Goal: Information Seeking & Learning: Learn about a topic

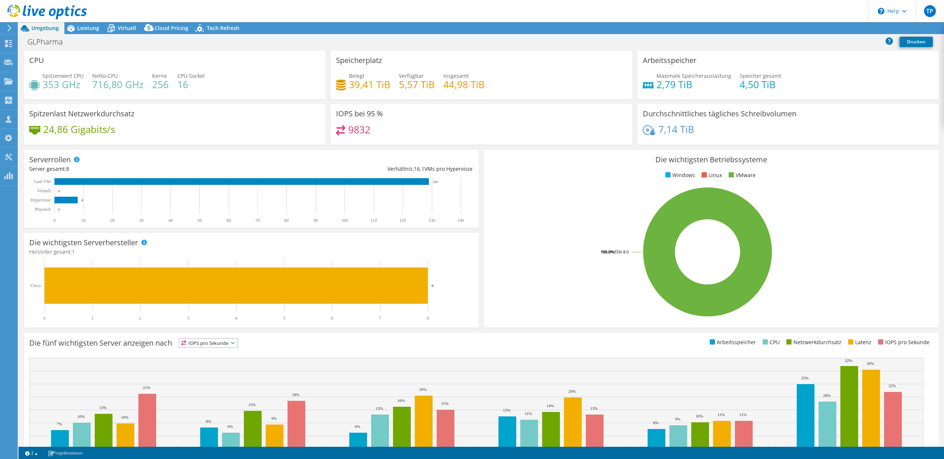
select select "EUFrankfurt"
click at [128, 28] on span "Virtuell" at bounding box center [127, 27] width 19 height 7
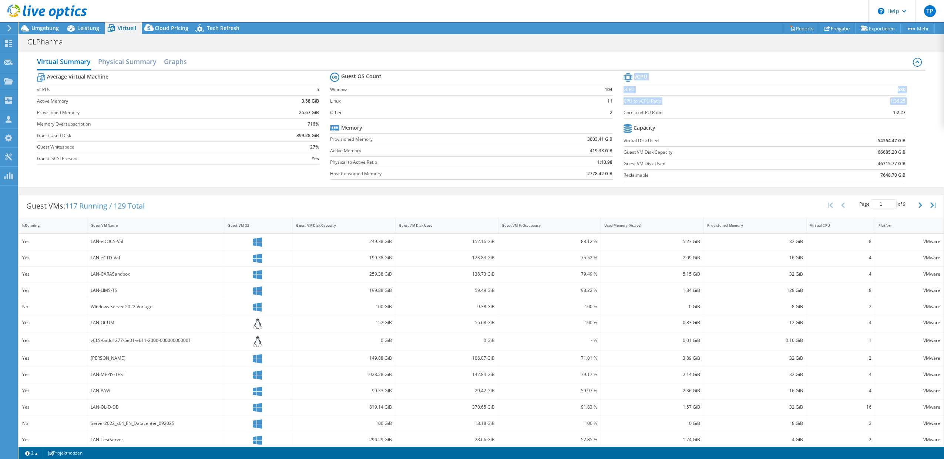
drag, startPoint x: 903, startPoint y: 111, endPoint x: 620, endPoint y: 111, distance: 282.1
click at [624, 111] on section "vCPU vCPU 580 CPU to vCPU Ratio 1:36.25 Core to vCPU Ratio 1:2.27 Capacity Virt…" at bounding box center [770, 128] width 293 height 114
click at [168, 28] on span "Cloud Pricing" at bounding box center [172, 27] width 34 height 7
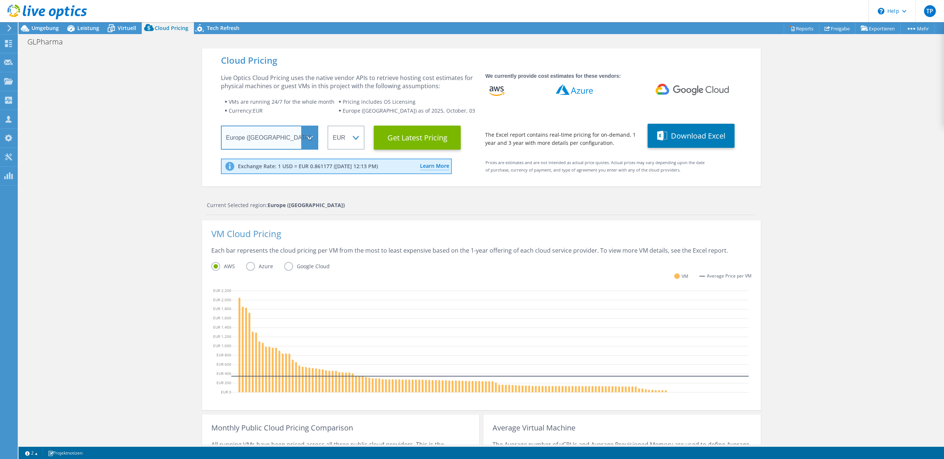
click at [252, 128] on select "Select a Region [GEOGRAPHIC_DATA] ([GEOGRAPHIC_DATA]) [GEOGRAPHIC_DATA] ([GEOGR…" at bounding box center [270, 137] width 98 height 24
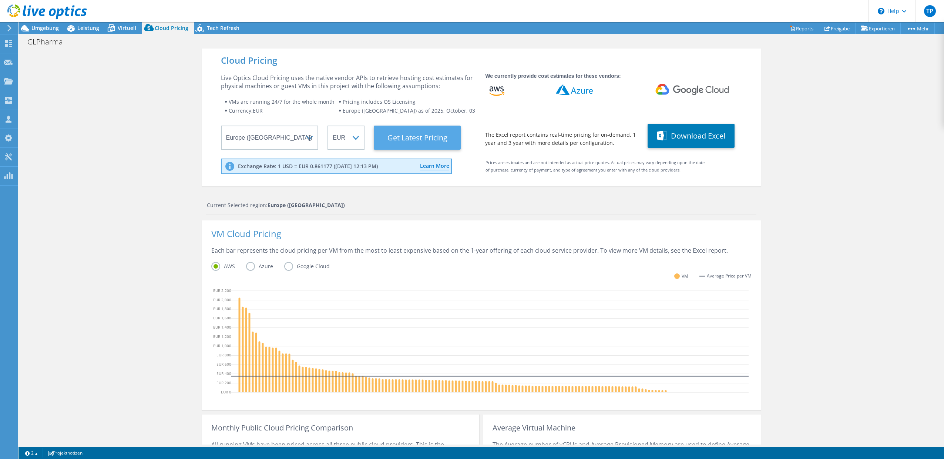
click at [396, 133] on Latest "Get Latest Pricing" at bounding box center [417, 137] width 87 height 24
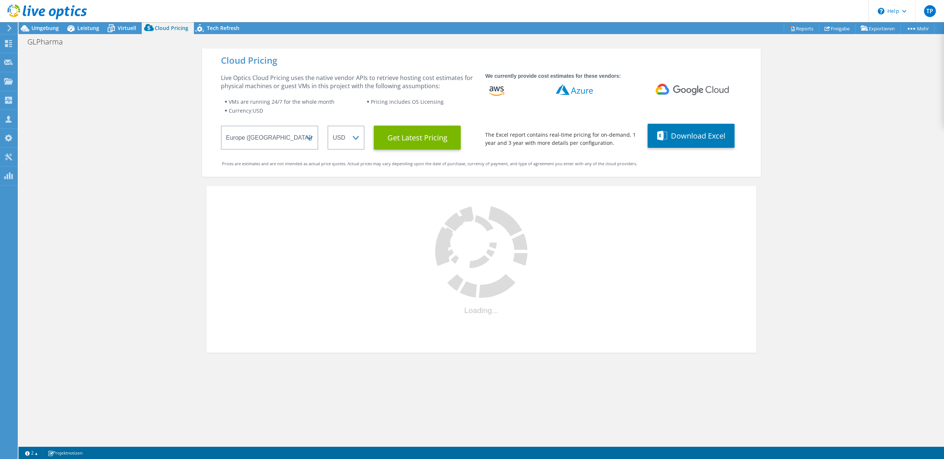
select select "EUR"
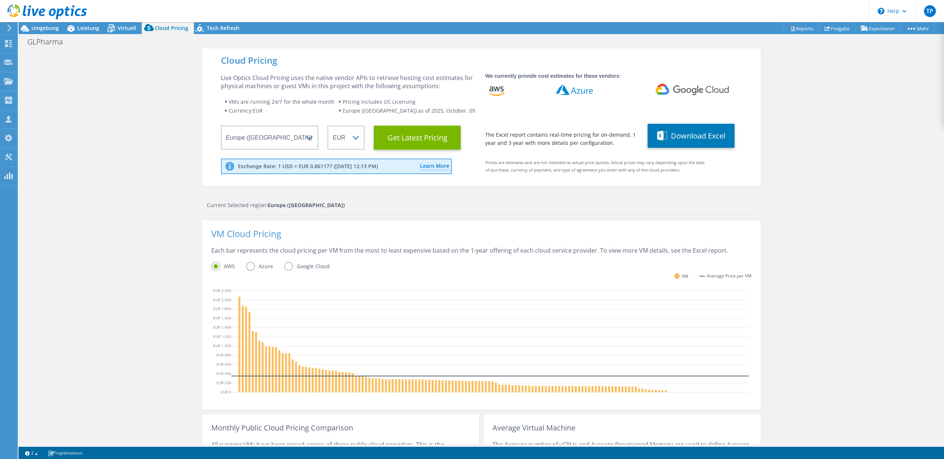
click at [250, 267] on label "Azure" at bounding box center [265, 266] width 38 height 9
click at [0, 0] on input "Azure" at bounding box center [0, 0] width 0 height 0
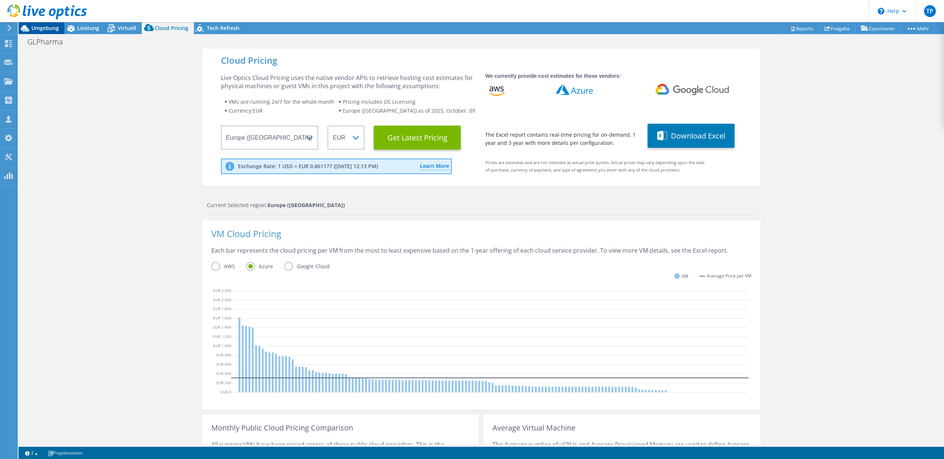
click at [49, 25] on span "Umgebung" at bounding box center [44, 27] width 27 height 7
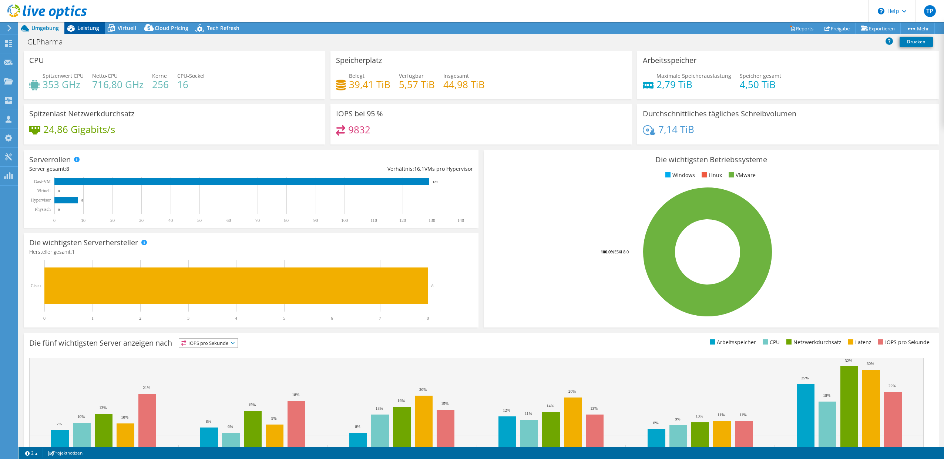
click at [90, 28] on span "Leistung" at bounding box center [88, 27] width 22 height 7
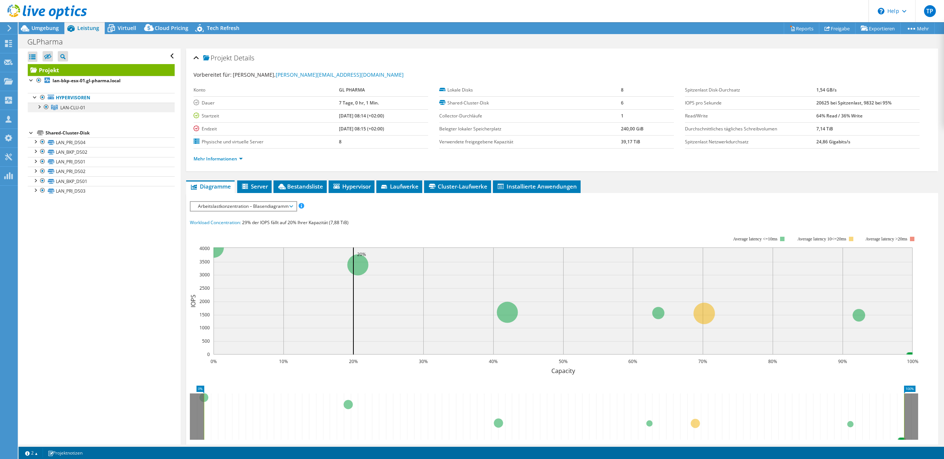
click at [76, 108] on span "LAN-CLU-01" at bounding box center [72, 107] width 25 height 6
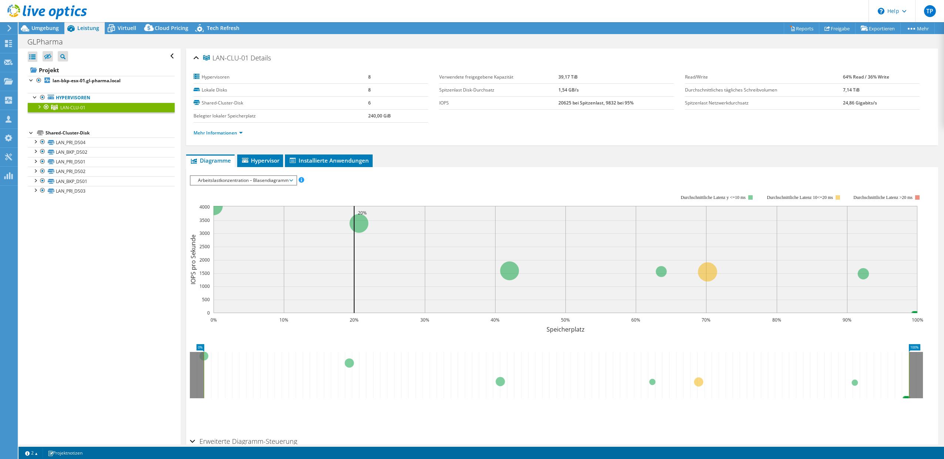
click at [37, 107] on div at bounding box center [38, 106] width 7 height 7
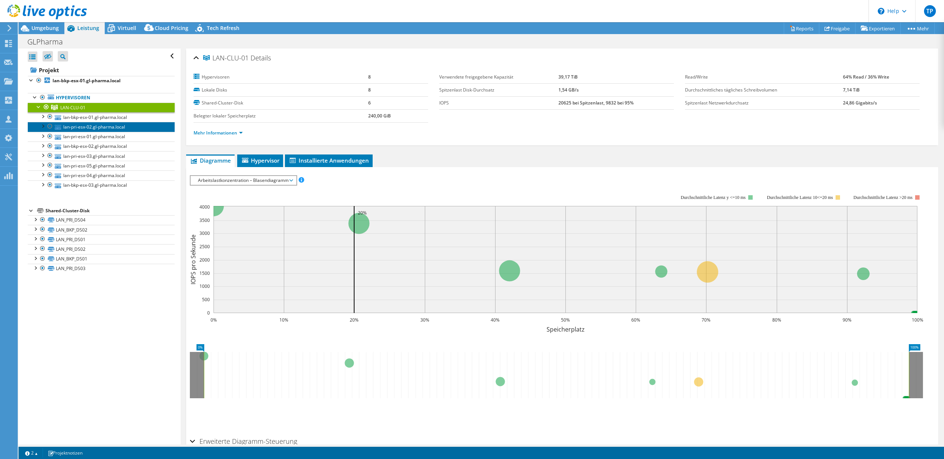
click at [74, 124] on link "lan-pri-esx-02.gl-pharma.local" at bounding box center [101, 127] width 147 height 10
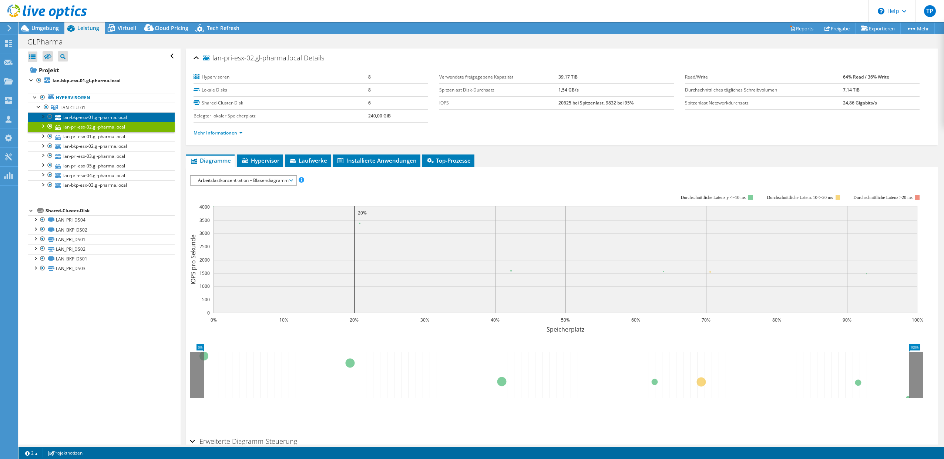
click at [88, 114] on link "lan-bkp-esx-01.gl-pharma.local" at bounding box center [101, 117] width 147 height 10
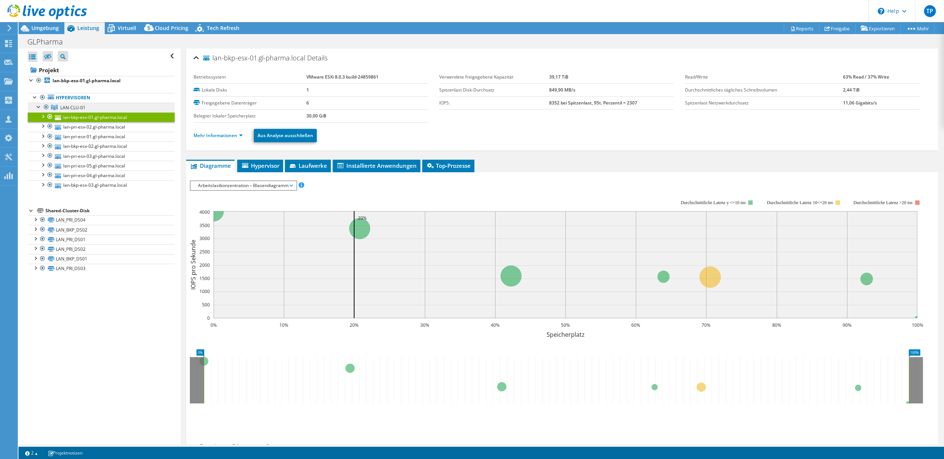
click at [77, 108] on span "LAN-CLU-01" at bounding box center [72, 107] width 25 height 6
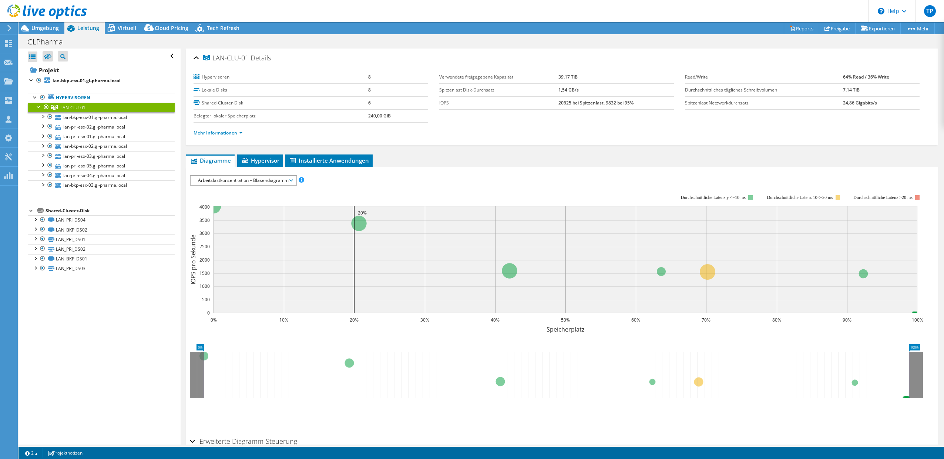
click at [234, 181] on span "Arbeitslastkonzentration – Blasendiagramm" at bounding box center [243, 180] width 98 height 9
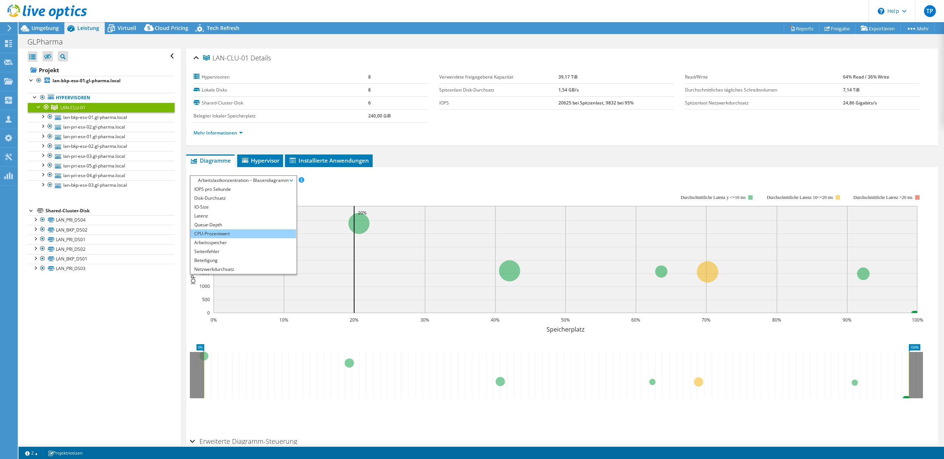
click at [230, 230] on li "CPU-Prozentwert" at bounding box center [244, 233] width 106 height 9
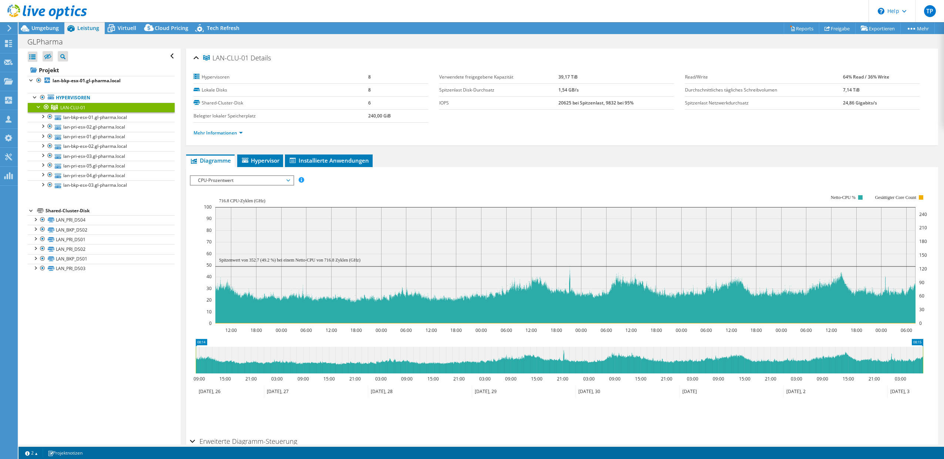
click at [236, 178] on span "CPU-Prozentwert" at bounding box center [241, 180] width 95 height 9
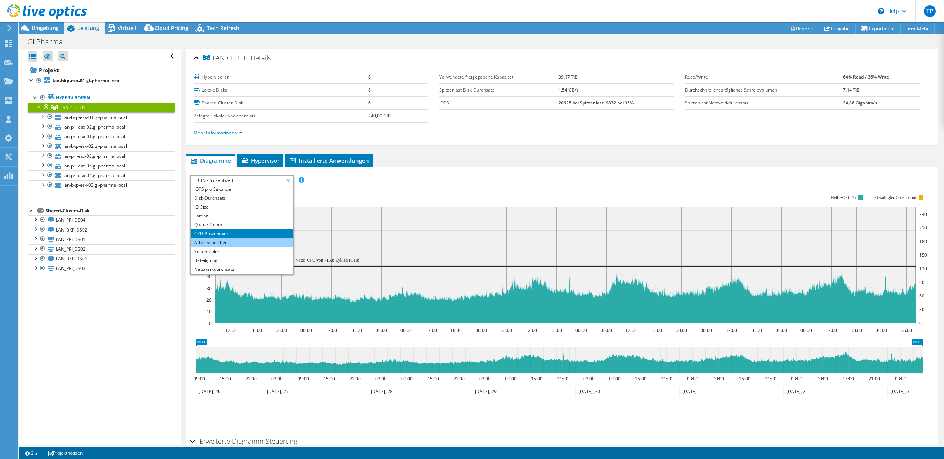
click at [217, 242] on li "Arbeitsspeicher" at bounding box center [242, 242] width 103 height 9
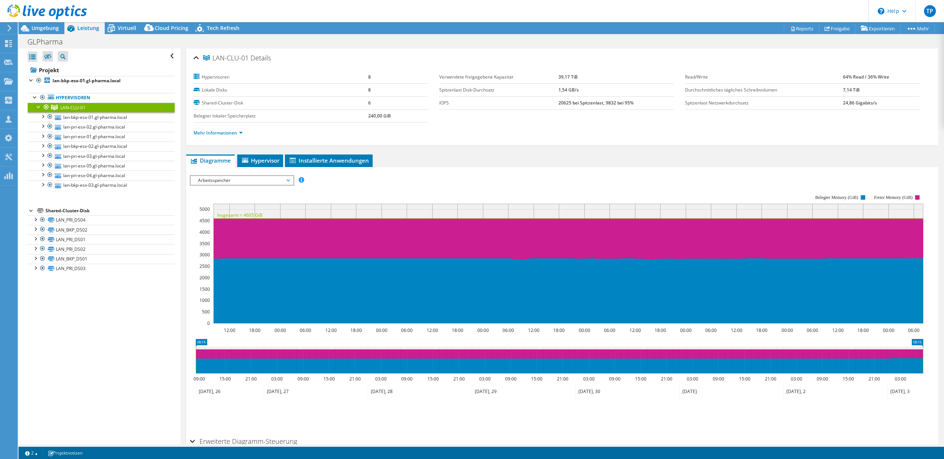
click at [28, 13] on use at bounding box center [47, 11] width 80 height 15
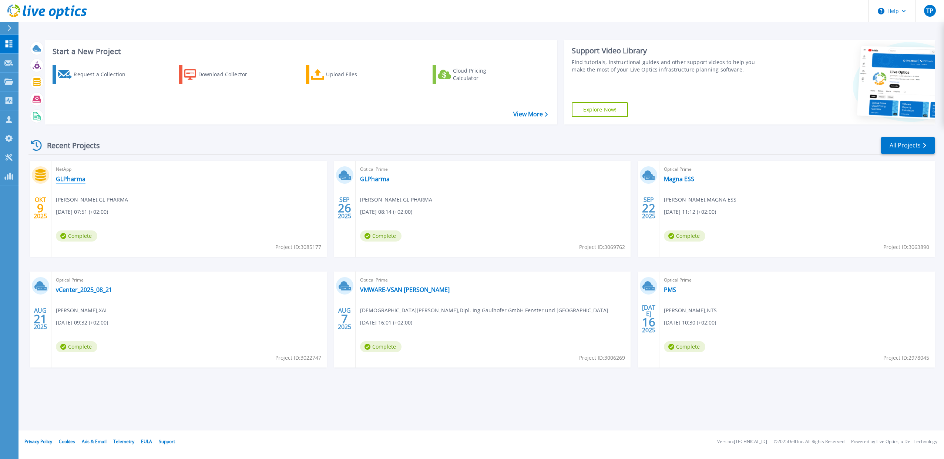
click at [76, 180] on link "GLPharma" at bounding box center [71, 178] width 30 height 7
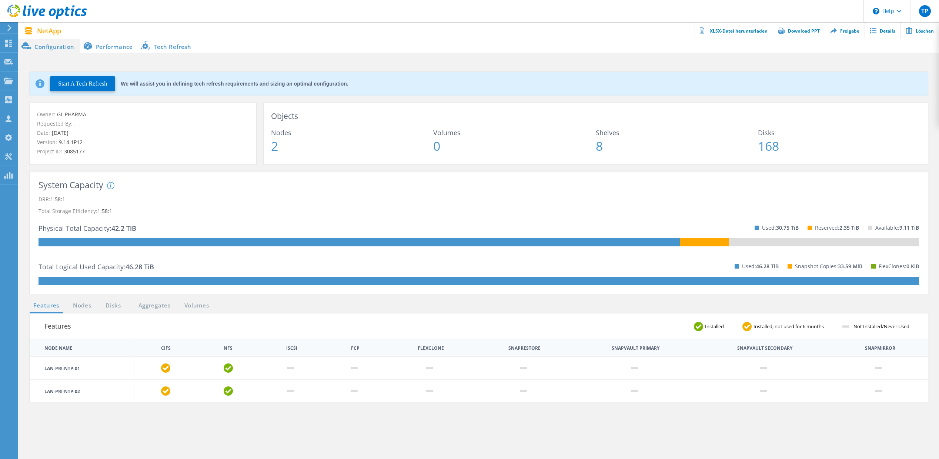
click at [125, 50] on li "Performance" at bounding box center [109, 45] width 58 height 15
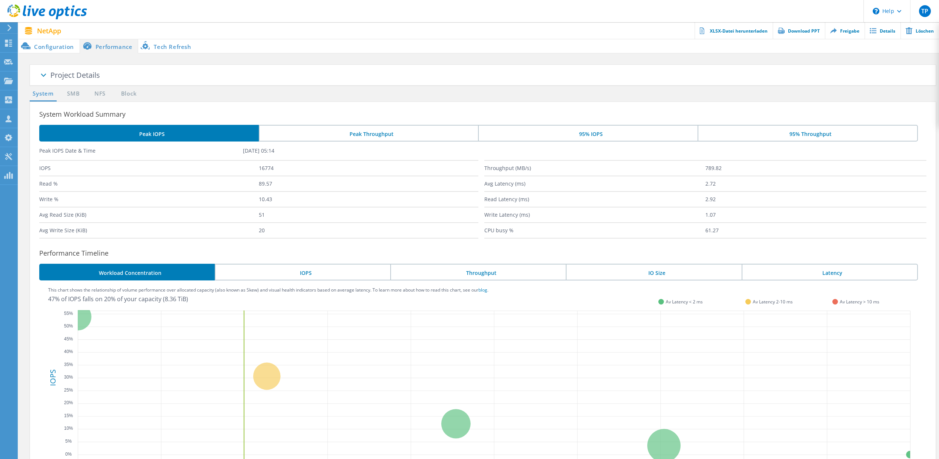
scroll to position [1, 0]
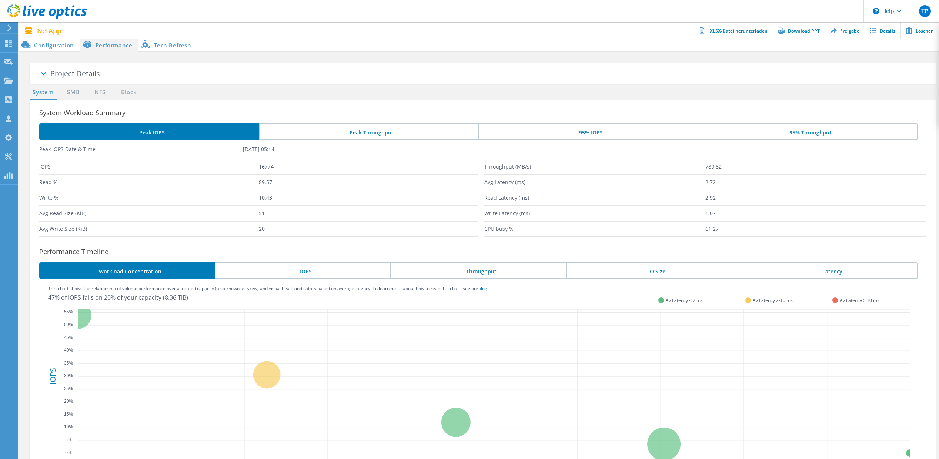
click at [391, 132] on li "Peak Throughput" at bounding box center [369, 131] width 220 height 17
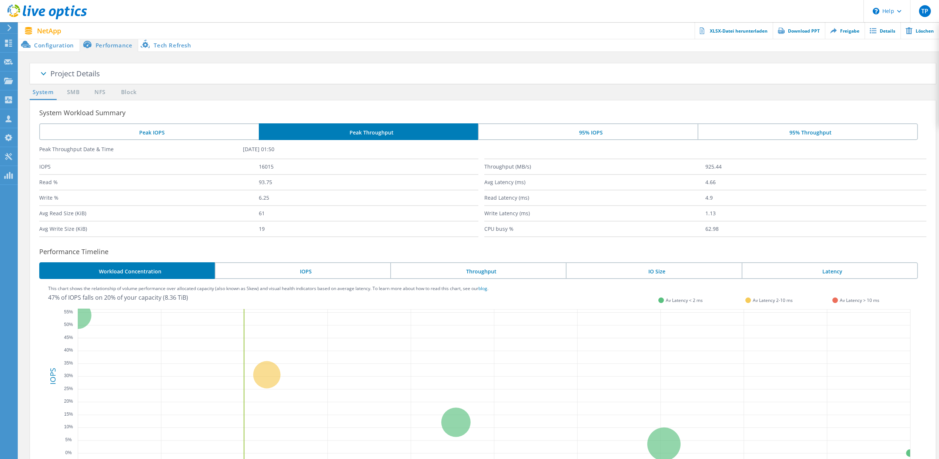
click at [226, 133] on li "Peak IOPS" at bounding box center [149, 131] width 220 height 17
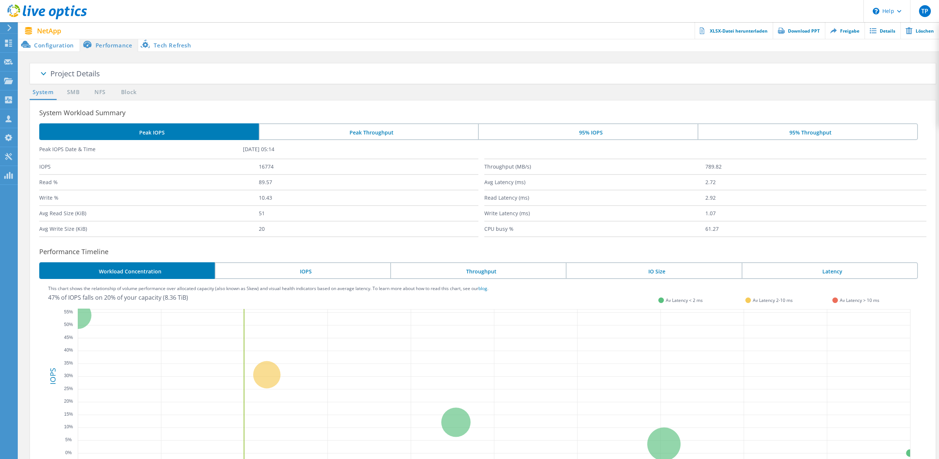
click at [287, 132] on li "Peak Throughput" at bounding box center [369, 131] width 220 height 17
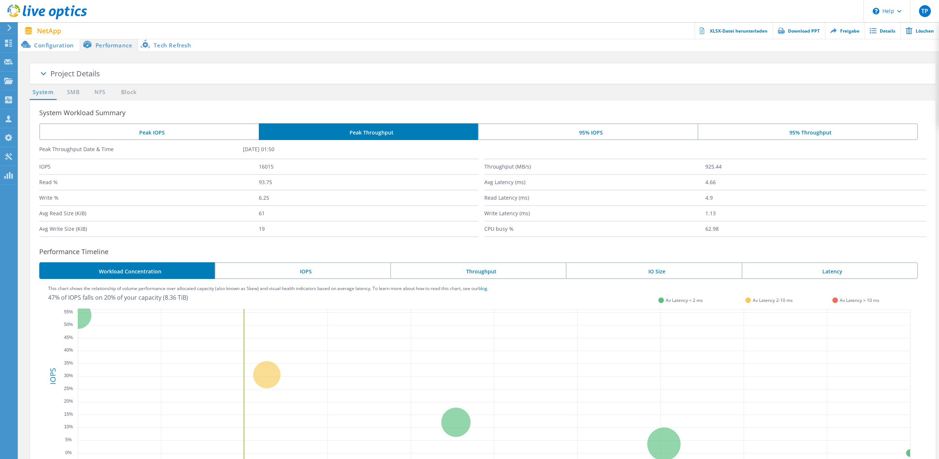
click at [203, 130] on li "Peak IOPS" at bounding box center [149, 131] width 220 height 17
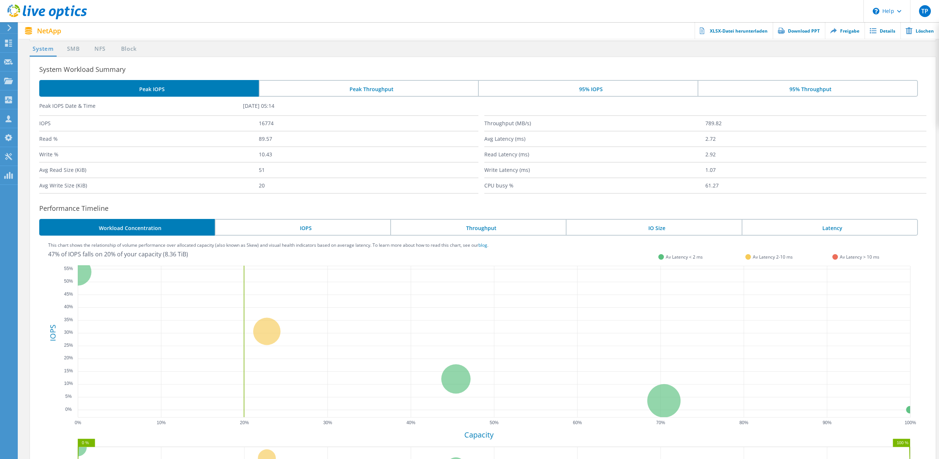
scroll to position [0, 0]
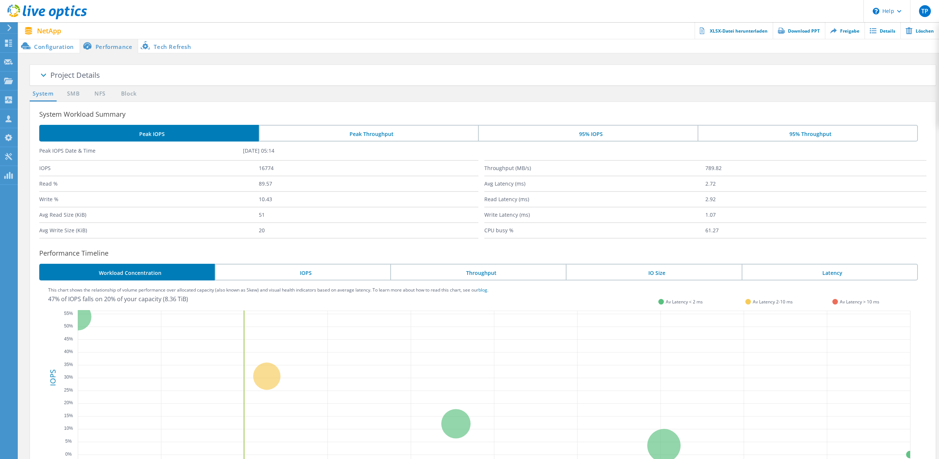
drag, startPoint x: 414, startPoint y: 131, endPoint x: 432, endPoint y: 130, distance: 18.2
click at [418, 130] on li "Peak Throughput" at bounding box center [369, 133] width 220 height 17
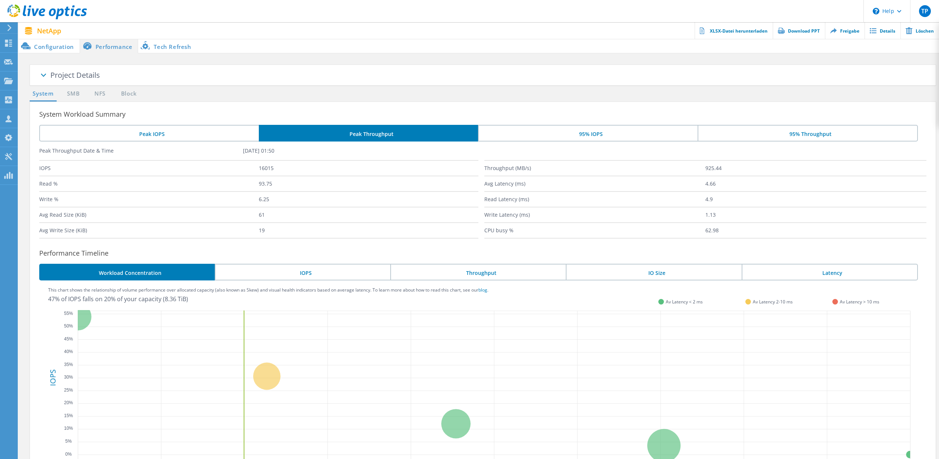
drag, startPoint x: 561, startPoint y: 135, endPoint x: 556, endPoint y: 134, distance: 5.3
click at [559, 134] on li "95% IOPS" at bounding box center [588, 133] width 220 height 17
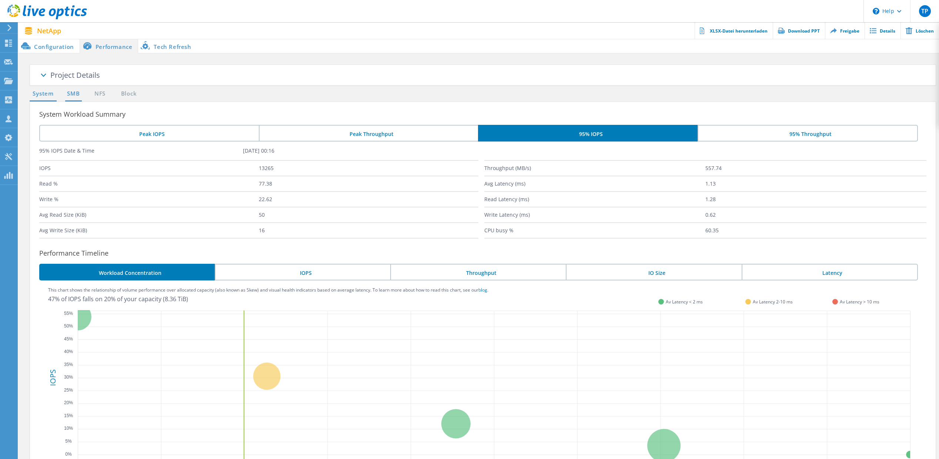
click at [73, 90] on link "SMB" at bounding box center [73, 93] width 16 height 9
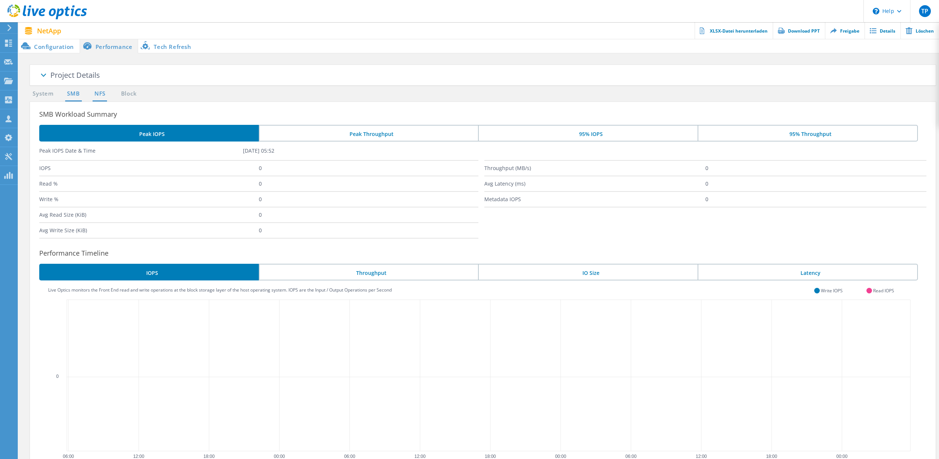
click at [95, 94] on link "NFS" at bounding box center [100, 93] width 14 height 9
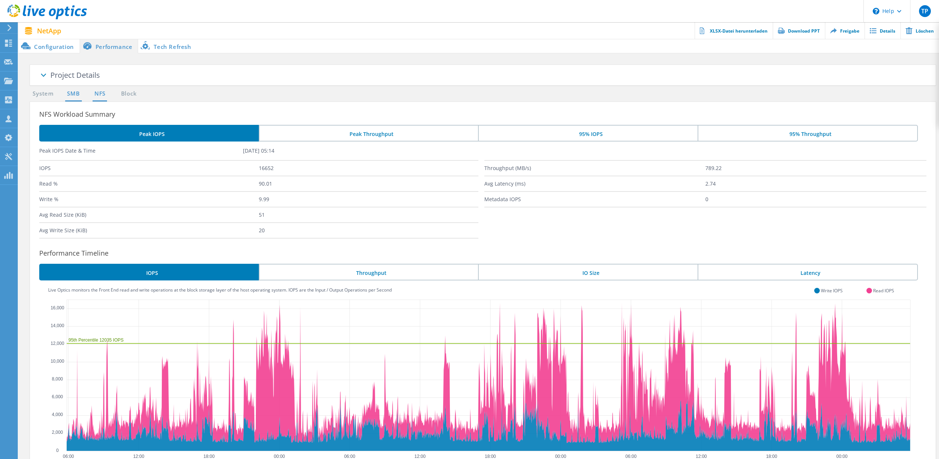
click at [77, 94] on link "SMB" at bounding box center [73, 93] width 16 height 9
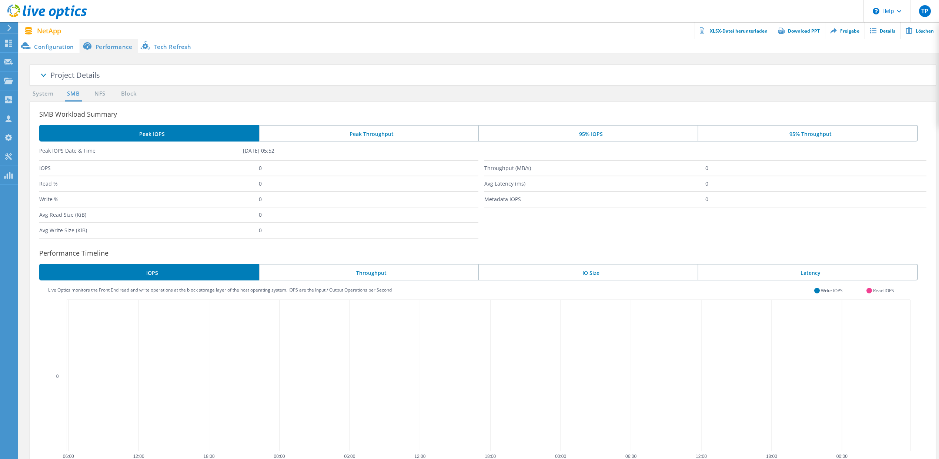
drag, startPoint x: 341, startPoint y: 132, endPoint x: 354, endPoint y: 133, distance: 13.3
click at [343, 132] on li "Peak Throughput" at bounding box center [369, 133] width 220 height 17
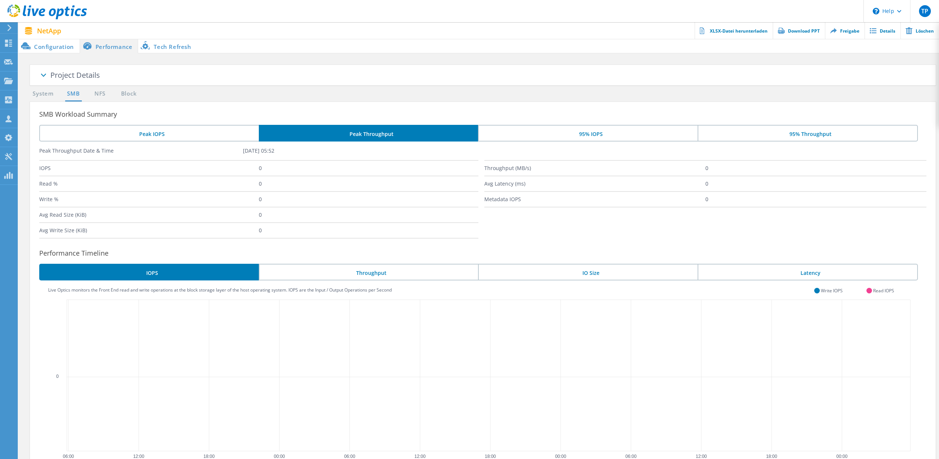
click at [565, 132] on li "95% IOPS" at bounding box center [588, 133] width 220 height 17
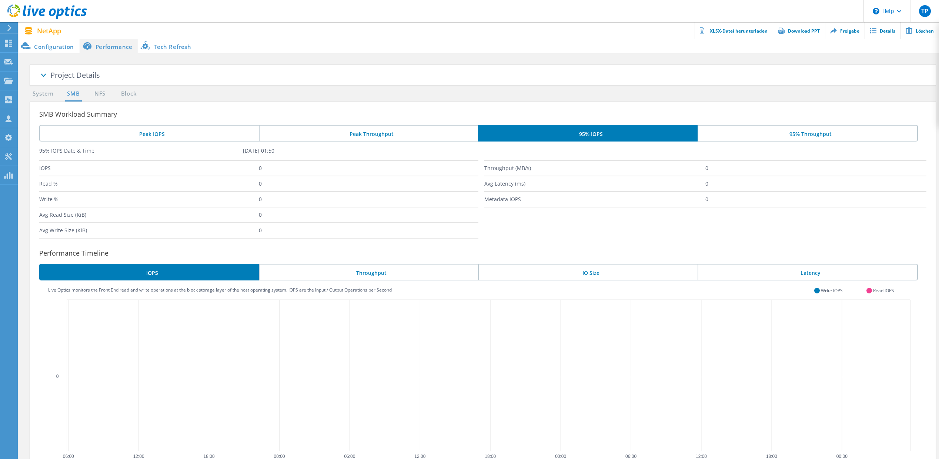
click at [767, 130] on li "95% Throughput" at bounding box center [807, 133] width 220 height 17
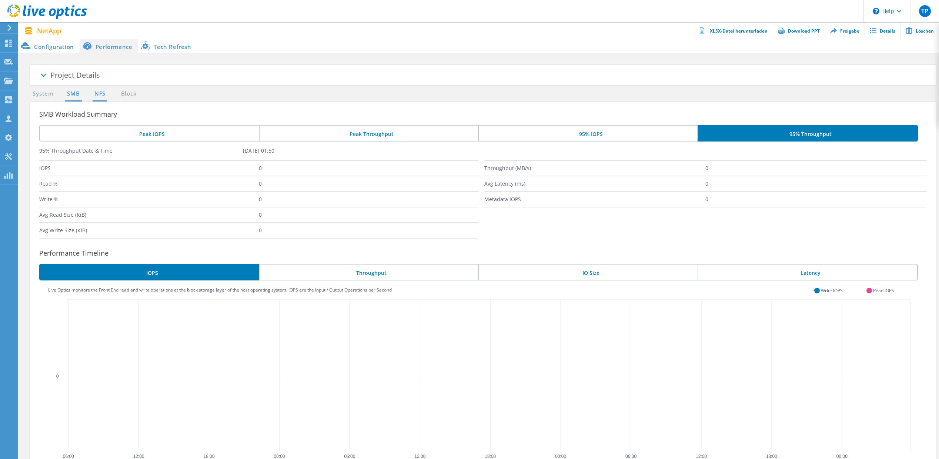
click at [99, 94] on link "NFS" at bounding box center [100, 93] width 14 height 9
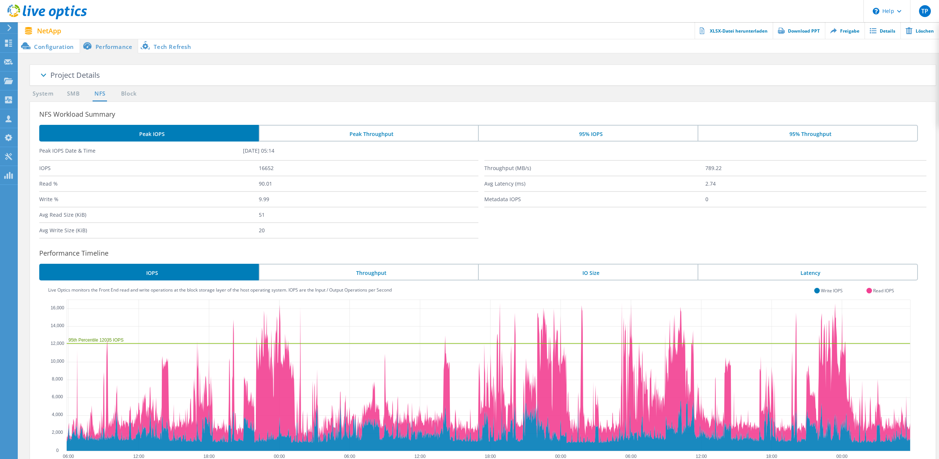
click at [301, 132] on li "Peak Throughput" at bounding box center [369, 133] width 220 height 17
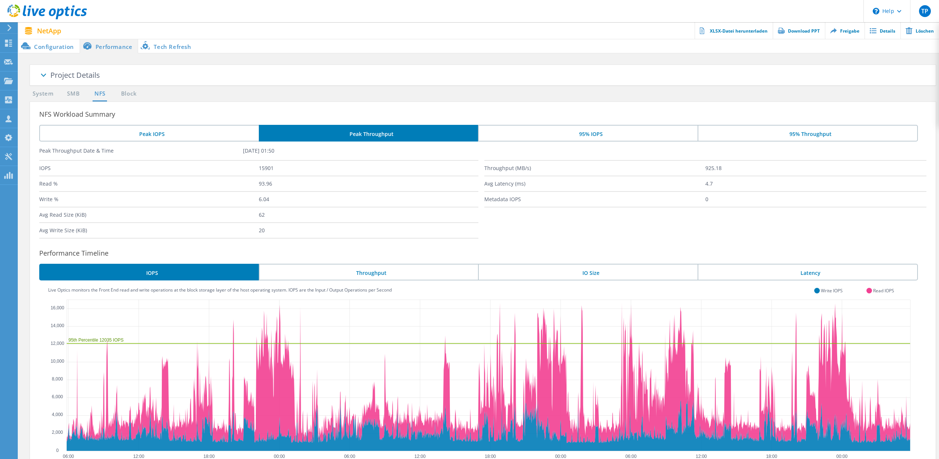
click at [659, 140] on section "Peak IOPS Peak Throughput 95% IOPS 95% Throughput Peak Throughput Date & Time O…" at bounding box center [482, 182] width 905 height 114
drag, startPoint x: 781, startPoint y: 130, endPoint x: 672, endPoint y: 136, distance: 109.8
click at [779, 131] on li "95% Throughput" at bounding box center [807, 133] width 220 height 17
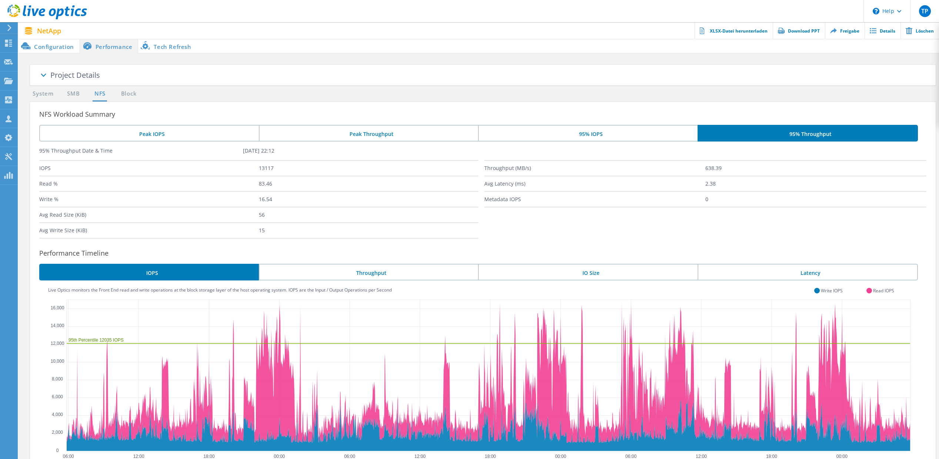
drag, startPoint x: 633, startPoint y: 136, endPoint x: 600, endPoint y: 135, distance: 32.2
click at [629, 137] on li "95% IOPS" at bounding box center [588, 133] width 220 height 17
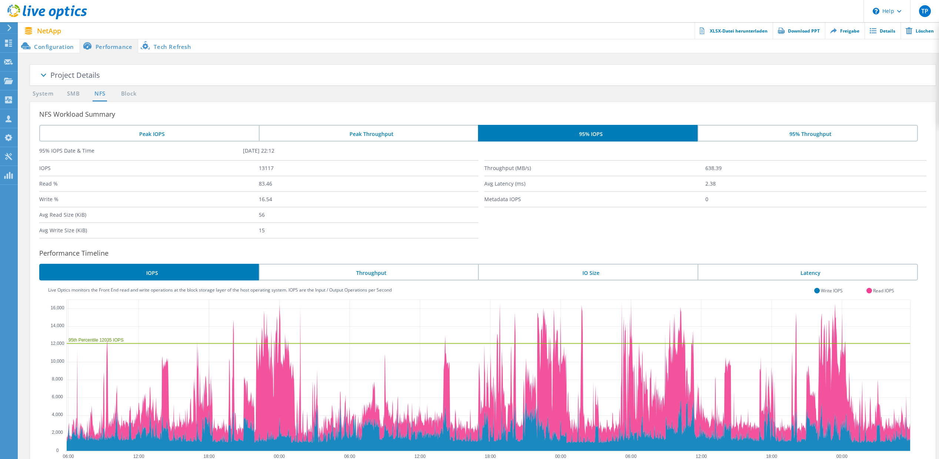
click at [310, 131] on li "Peak Throughput" at bounding box center [369, 133] width 220 height 17
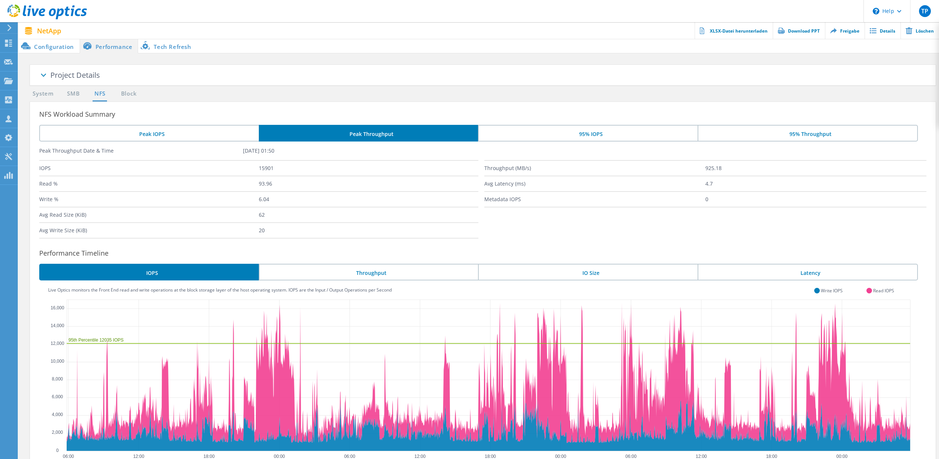
drag, startPoint x: 188, startPoint y: 136, endPoint x: 178, endPoint y: 132, distance: 10.5
click at [187, 136] on li "Peak IOPS" at bounding box center [149, 133] width 220 height 17
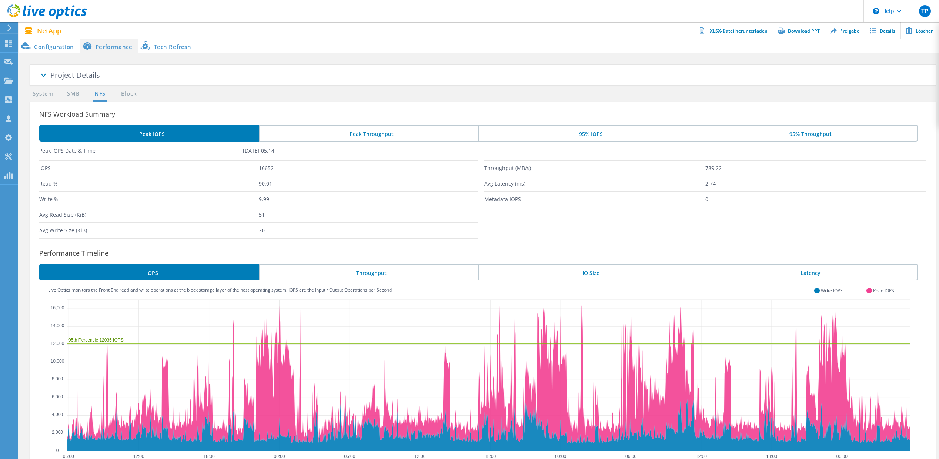
click at [172, 49] on li "Tech Refresh" at bounding box center [167, 45] width 58 height 15
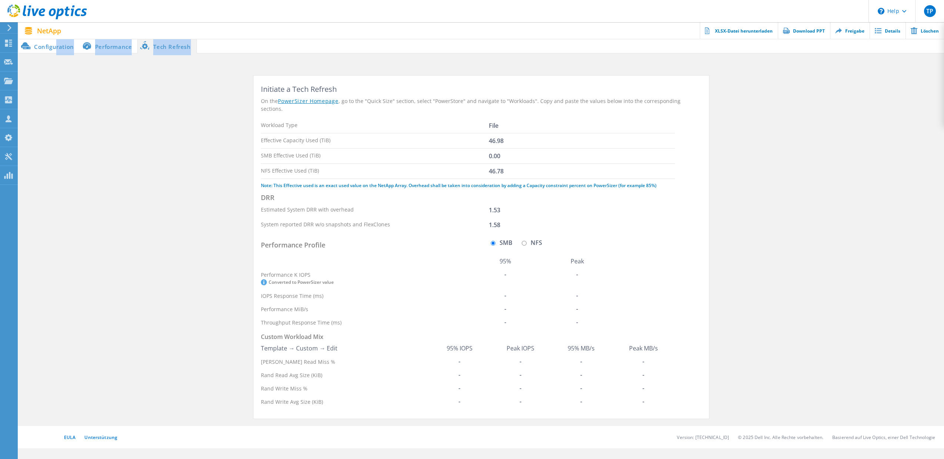
drag, startPoint x: 57, startPoint y: 45, endPoint x: 143, endPoint y: 121, distance: 115.4
click at [74, 62] on section "Configuration Performance Tech Refresh Initiate a Tech Refresh On the PowerSize…" at bounding box center [482, 231] width 926 height 387
drag, startPoint x: 179, startPoint y: 154, endPoint x: 181, endPoint y: 157, distance: 3.9
click at [181, 157] on section "Initiate a Tech Refresh On the PowerSizer Homepage , go to the "Quick Size" sec…" at bounding box center [482, 251] width 926 height 350
click at [43, 47] on li "Configuration" at bounding box center [49, 45] width 61 height 15
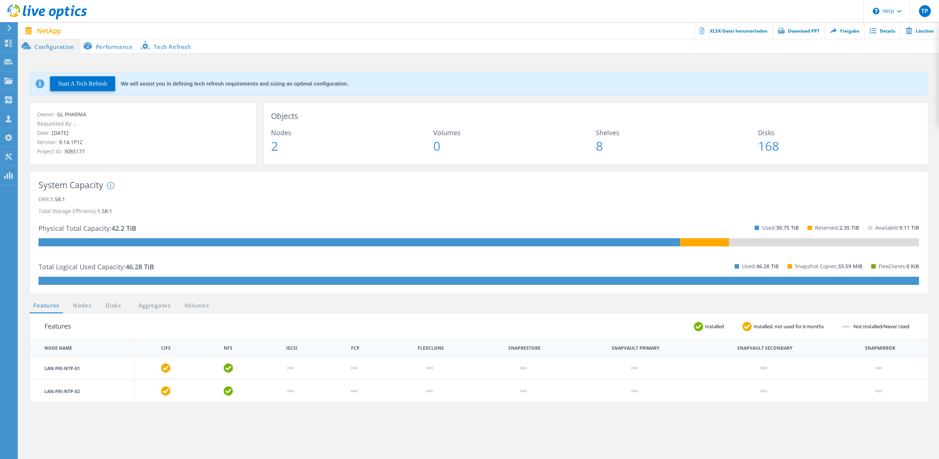
drag, startPoint x: 862, startPoint y: 272, endPoint x: 807, endPoint y: 273, distance: 54.8
click at [812, 274] on div "Used: 46.28 TiB Snapshot Copies: 33.59 MiB FlexClones: 0 KiB" at bounding box center [822, 265] width 193 height 21
click at [807, 273] on div "Snapshot Copies: 33.59 MiB" at bounding box center [821, 265] width 84 height 21
drag, startPoint x: 136, startPoint y: 229, endPoint x: 78, endPoint y: 226, distance: 58.2
click at [79, 226] on div "System Capacity System DRR represents DRR w/o SnapShots and FlexClones for newe…" at bounding box center [478, 232] width 880 height 104
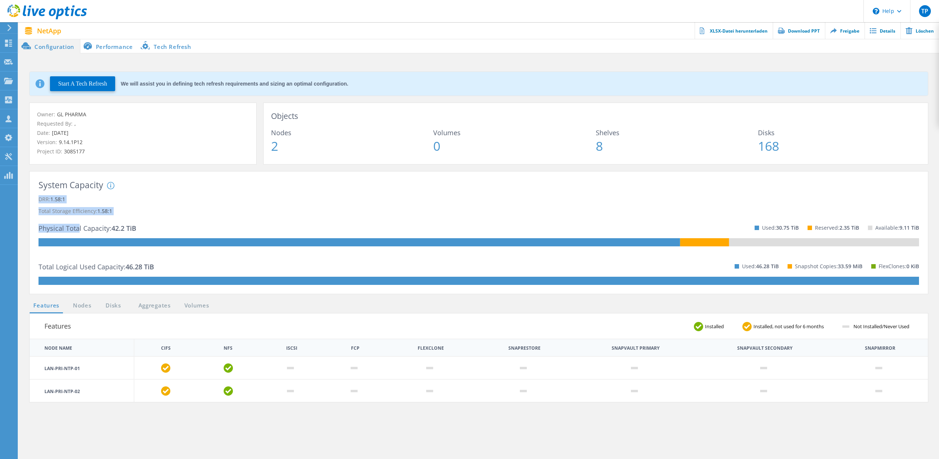
click at [76, 225] on p "Physical Total Capacity: 42.2 TiB" at bounding box center [87, 228] width 98 height 12
drag, startPoint x: 50, startPoint y: 268, endPoint x: 137, endPoint y: 267, distance: 86.6
click at [135, 267] on p "Total Logical Used Capacity: 46.28 TiB" at bounding box center [95, 267] width 115 height 12
click at [148, 266] on span "46.28 TiB" at bounding box center [139, 266] width 29 height 9
click at [86, 306] on link "Nodes" at bounding box center [82, 305] width 24 height 9
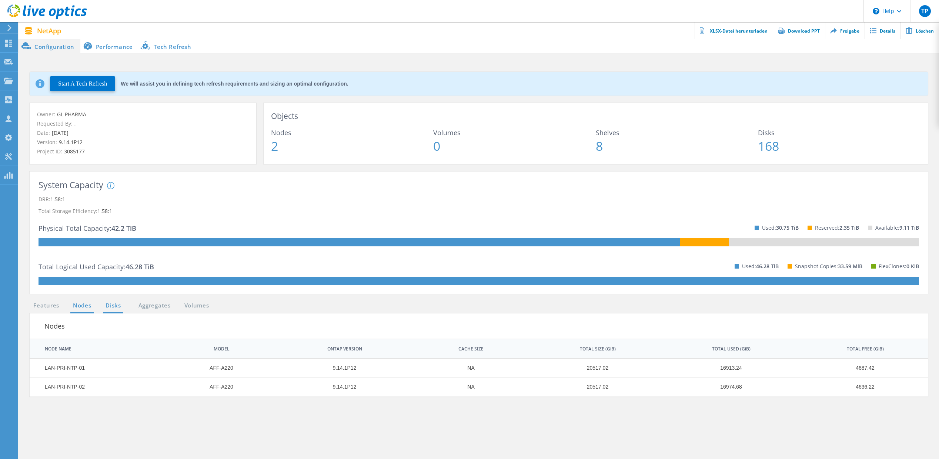
click at [115, 306] on link "Disks" at bounding box center [113, 305] width 20 height 9
click at [155, 301] on link "Aggregates" at bounding box center [155, 305] width 42 height 9
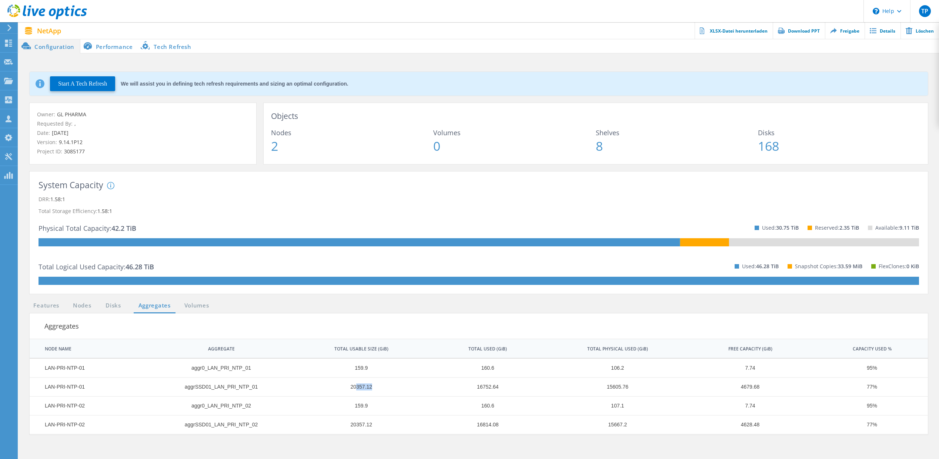
drag, startPoint x: 376, startPoint y: 389, endPoint x: 349, endPoint y: 388, distance: 27.0
click at [353, 388] on td "20357.12" at bounding box center [357, 386] width 134 height 19
click at [350, 388] on td "20357.12" at bounding box center [357, 386] width 134 height 19
